Goal: Task Accomplishment & Management: Complete application form

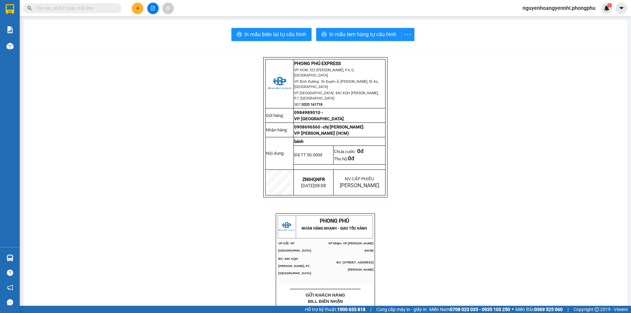
click at [140, 7] on icon "plus" at bounding box center [137, 8] width 5 height 5
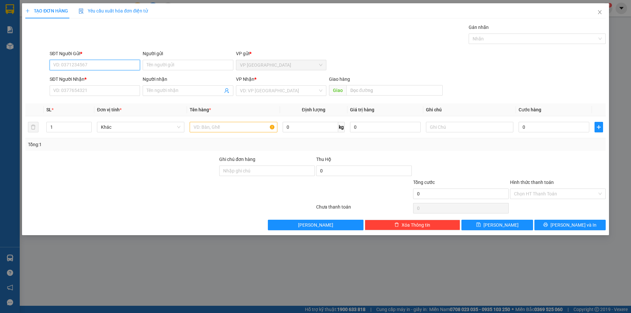
click at [109, 65] on input "SĐT Người Gửi *" at bounding box center [95, 65] width 90 height 11
type input "0989662929"
click at [107, 87] on input "SĐT Người Nhận *" at bounding box center [95, 90] width 90 height 11
type input "0902032464"
click at [169, 88] on input "Người nhận" at bounding box center [184, 90] width 76 height 7
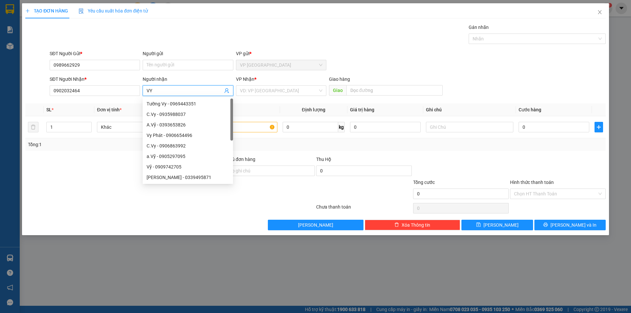
type input "VY"
click at [335, 66] on div "SĐT Người Gửi * 0989662929 Người gửi Tên người gửi VP gửi * VP [GEOGRAPHIC_DATA]" at bounding box center [327, 61] width 558 height 23
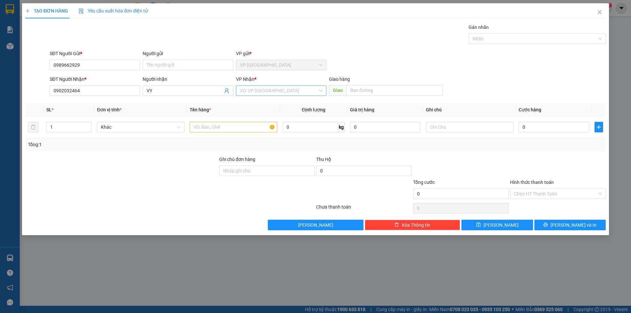
click at [281, 92] on input "search" at bounding box center [279, 91] width 78 height 10
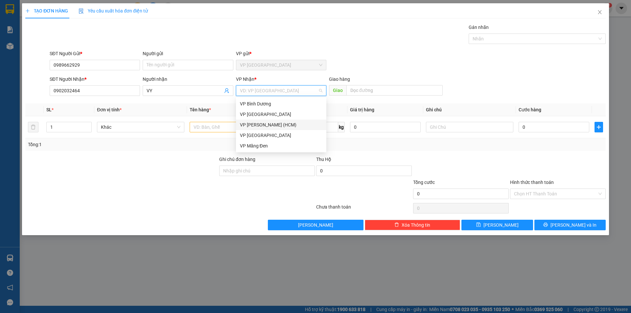
click at [279, 128] on div "VP [PERSON_NAME] (HCM)" at bounding box center [281, 124] width 82 height 7
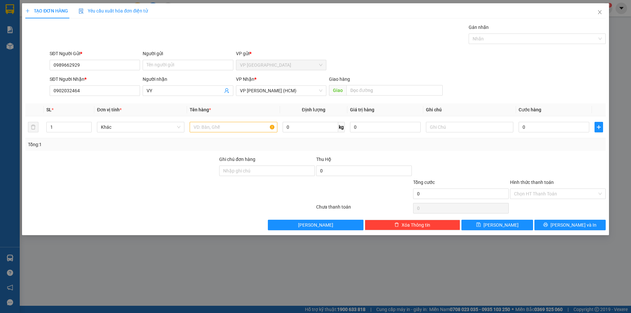
click at [182, 187] on div at bounding box center [122, 190] width 194 height 23
click at [247, 131] on input "text" at bounding box center [233, 127] width 87 height 11
type input "X"
type input "xe máy"
click at [143, 185] on div at bounding box center [122, 190] width 194 height 23
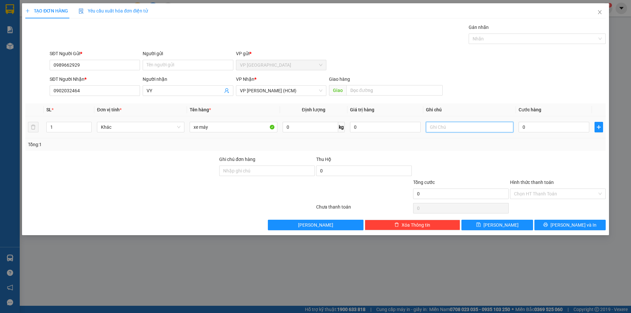
click at [460, 126] on input "text" at bounding box center [469, 127] width 87 height 11
click at [237, 183] on div at bounding box center [266, 190] width 97 height 23
click at [442, 126] on input "text" at bounding box center [469, 127] width 87 height 11
type input "0976966891"
click at [483, 133] on div "0976966891" at bounding box center [469, 127] width 87 height 13
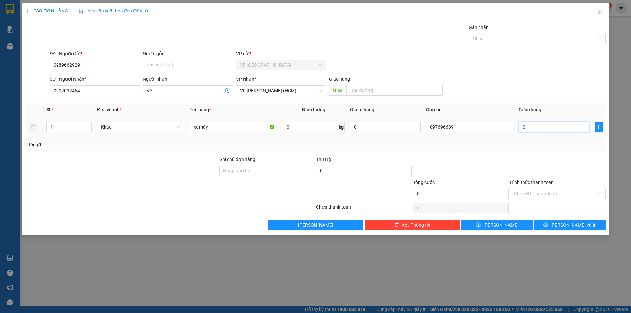
click at [530, 128] on input "0" at bounding box center [553, 127] width 71 height 11
click at [517, 127] on td "0" at bounding box center [554, 127] width 76 height 22
click at [519, 127] on input "0" at bounding box center [553, 127] width 71 height 11
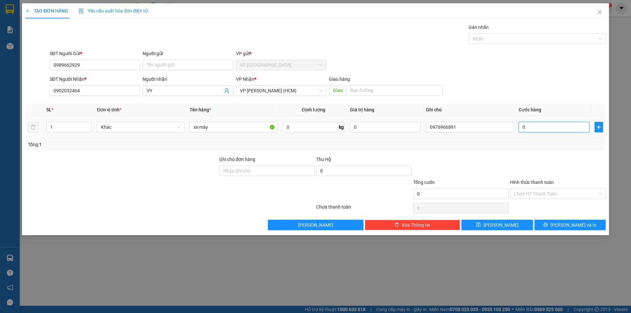
click at [520, 127] on input "0" at bounding box center [553, 127] width 71 height 11
click at [526, 126] on input "0" at bounding box center [553, 127] width 71 height 11
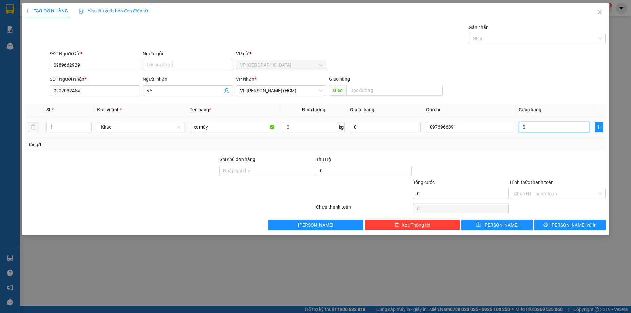
click at [522, 126] on input "0" at bounding box center [553, 127] width 71 height 11
click at [521, 126] on input "0" at bounding box center [553, 127] width 71 height 11
type input "30"
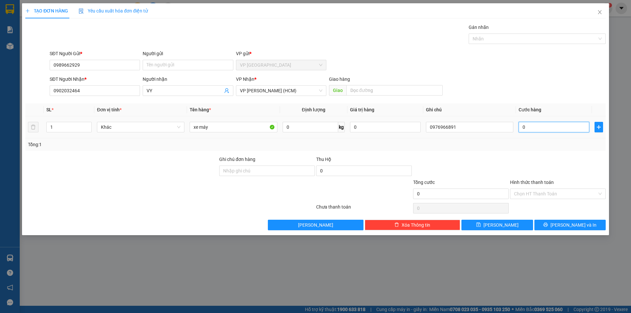
type input "30"
type input "300"
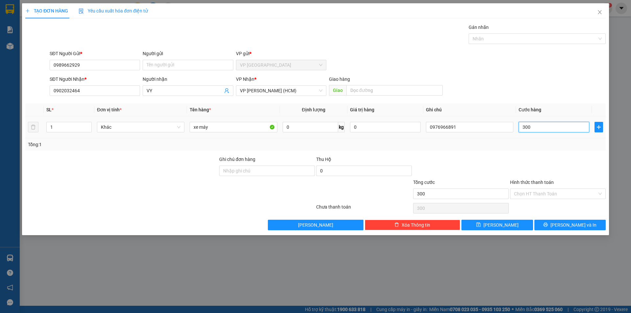
type input "3.000"
type input "300"
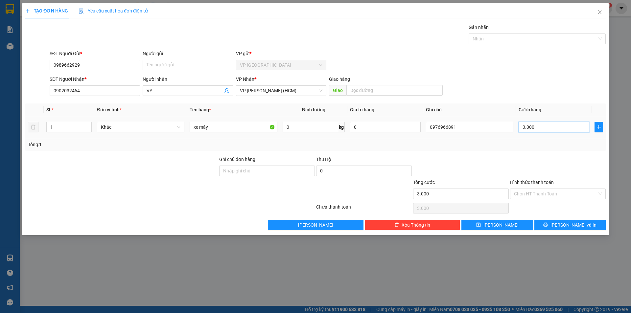
type input "300"
type input "300.000"
click at [552, 149] on div "Tổng: 1" at bounding box center [315, 144] width 580 height 12
click at [537, 192] on input "Hình thức thanh toán" at bounding box center [555, 194] width 83 height 10
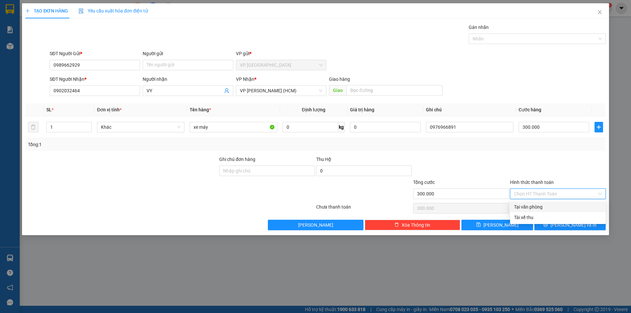
click at [537, 206] on div "Tại văn phòng" at bounding box center [558, 206] width 88 height 7
type input "0"
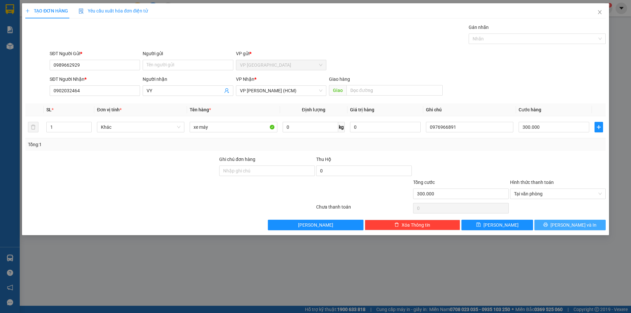
click at [589, 227] on button "[PERSON_NAME] và In" at bounding box center [569, 225] width 71 height 11
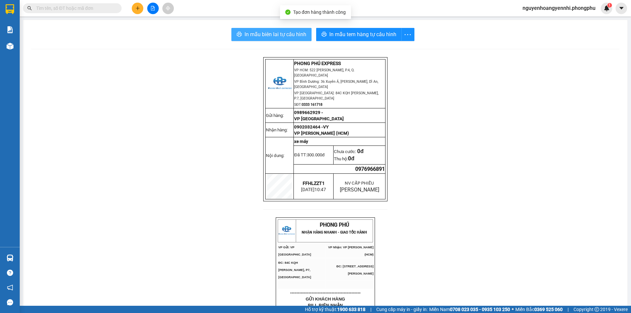
click at [287, 28] on button "In mẫu biên lai tự cấu hình" at bounding box center [271, 34] width 80 height 13
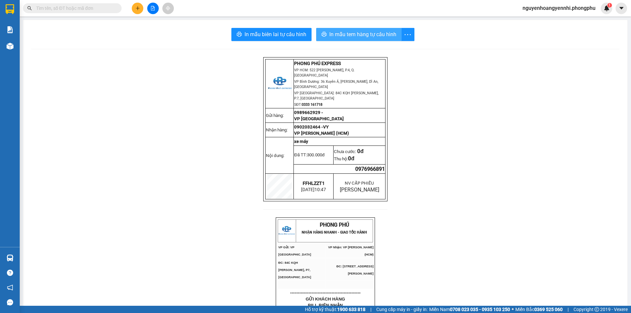
click at [374, 32] on span "In mẫu tem hàng tự cấu hình" at bounding box center [362, 34] width 67 height 8
